Goal: Complete application form

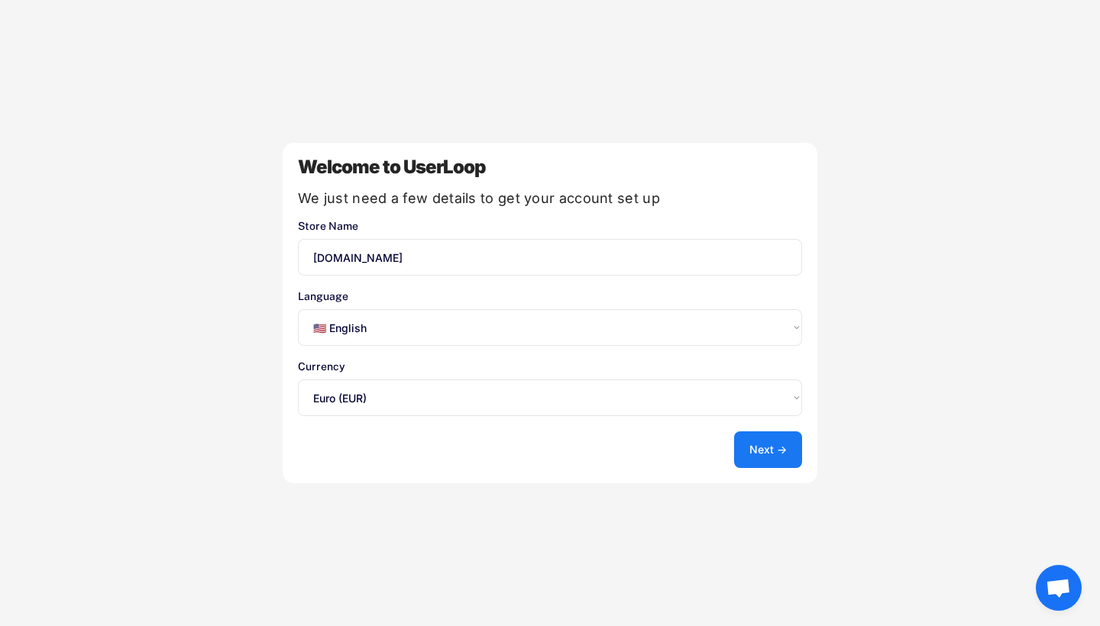
select select ""en""
select select ""1348695171700984260__LOOKUP__1635527639173x833446490375085600""
select select ""fr""
click at [771, 461] on button "Next →" at bounding box center [768, 450] width 68 height 37
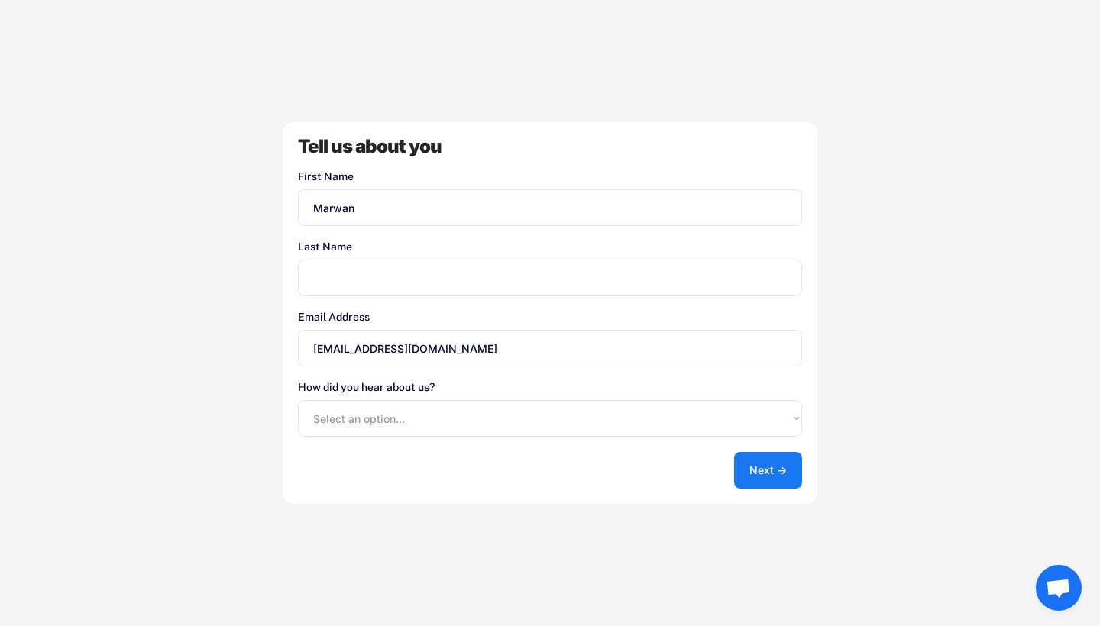
type input "Marwan"
type input "Cigna"
select select ""other""
click at [757, 467] on button "Next →" at bounding box center [768, 470] width 68 height 37
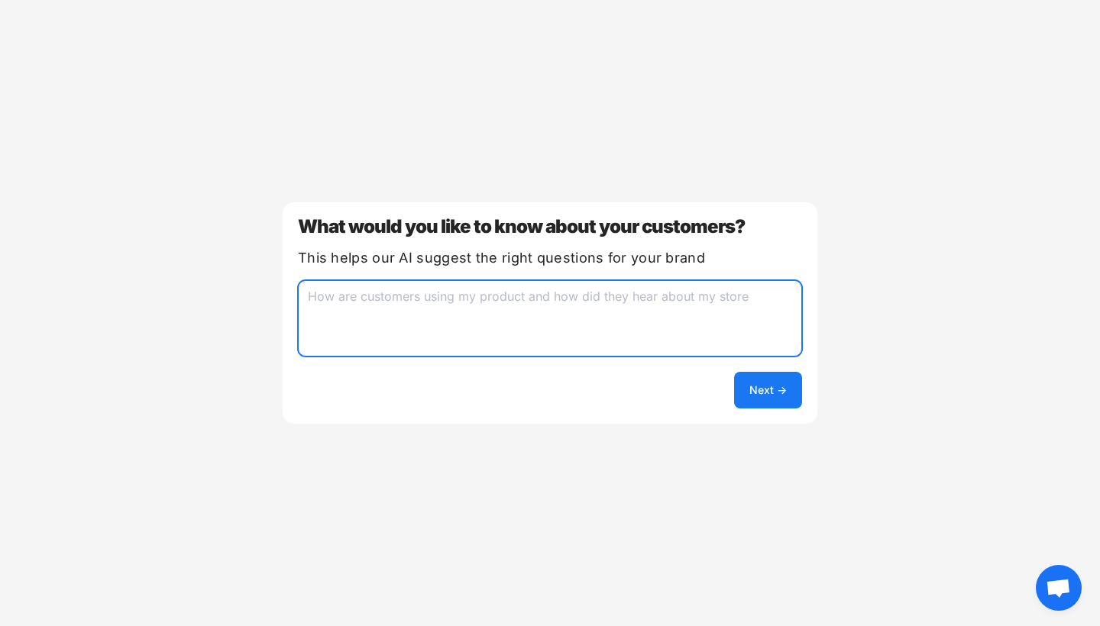
click at [513, 327] on textarea at bounding box center [550, 318] width 504 height 76
type textarea "Their satisfaction and how improve my global offer."
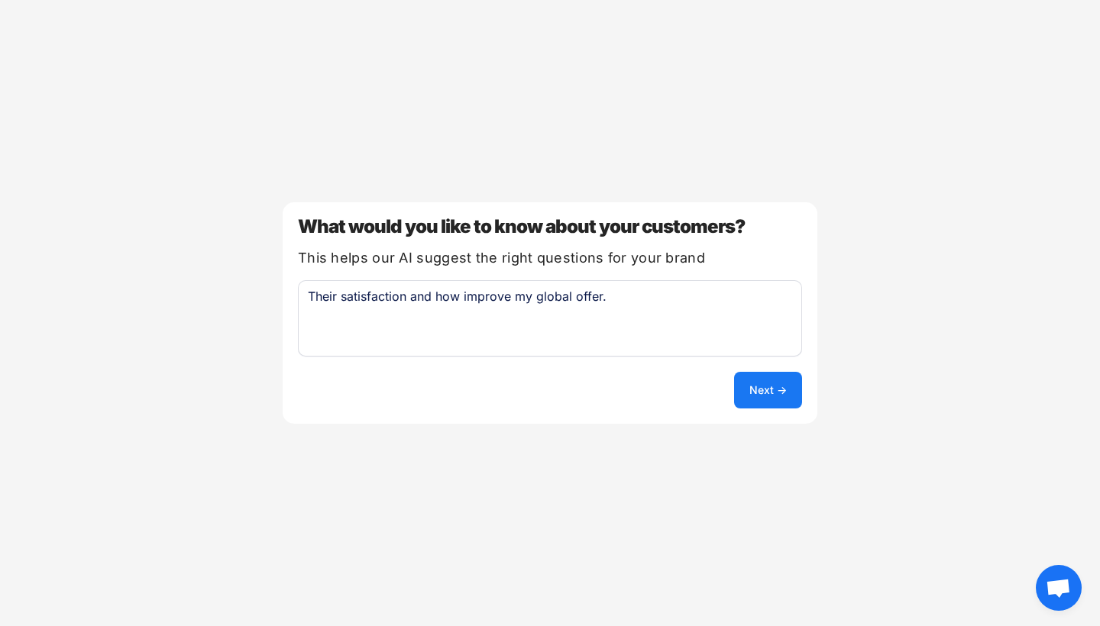
click at [771, 401] on button "Next →" at bounding box center [768, 390] width 68 height 37
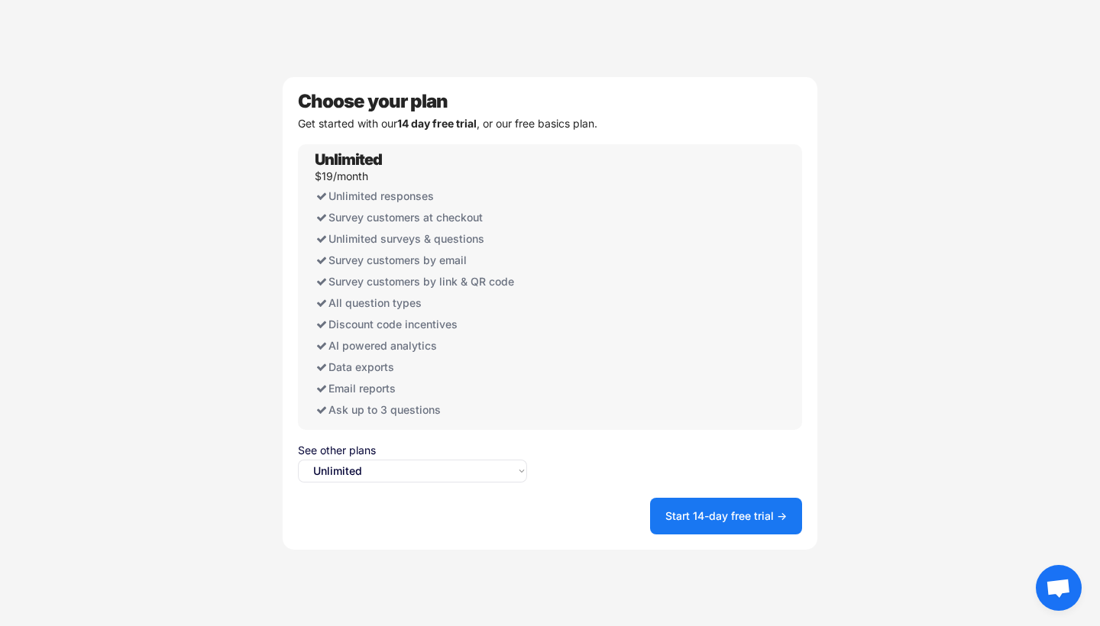
select select ""free0""
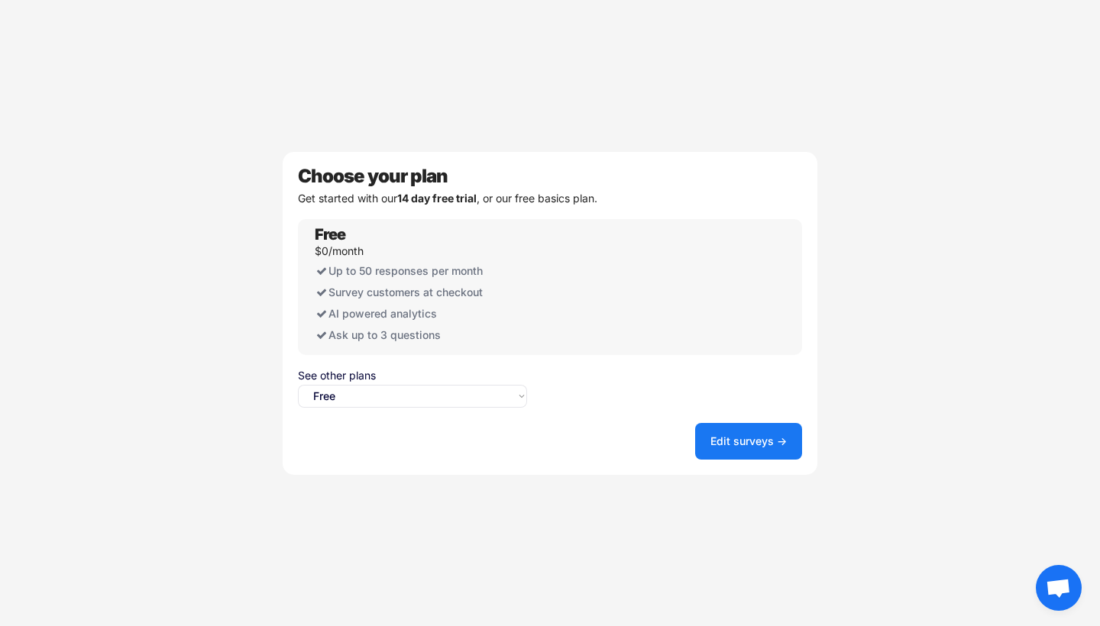
click at [754, 448] on button "Edit surveys →" at bounding box center [748, 441] width 107 height 37
